Goal: Task Accomplishment & Management: Manage account settings

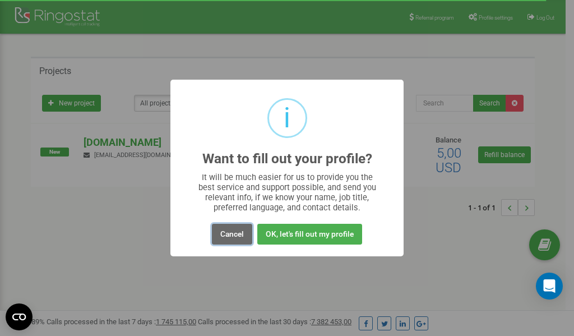
click at [228, 235] on button "Cancel" at bounding box center [232, 234] width 40 height 21
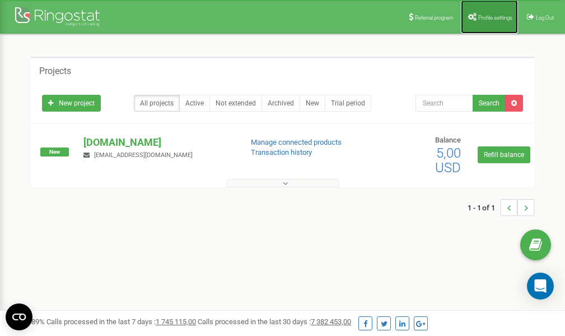
click at [473, 15] on icon at bounding box center [472, 17] width 8 height 8
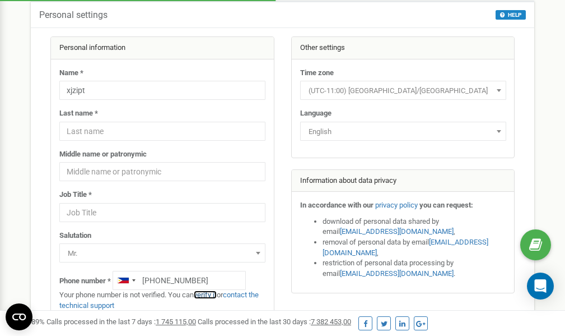
click at [212, 293] on link "verify it" at bounding box center [205, 294] width 23 height 8
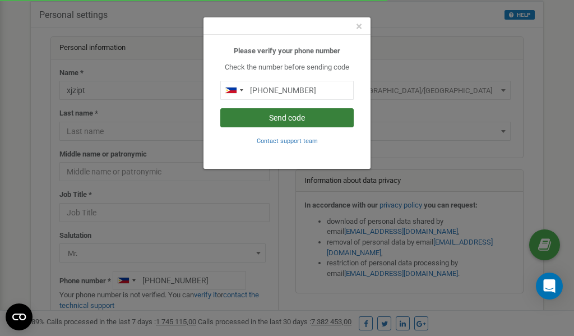
click at [291, 119] on button "Send code" at bounding box center [286, 117] width 133 height 19
